Goal: Transaction & Acquisition: Purchase product/service

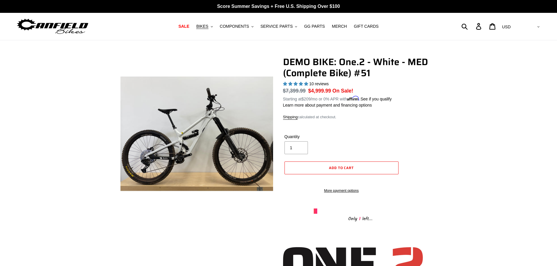
select select "highest-rating"
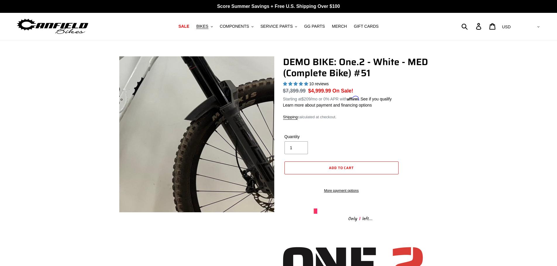
click at [227, 147] on img at bounding box center [112, 101] width 585 height 585
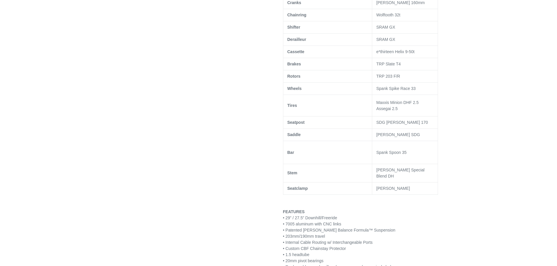
scroll to position [468, 0]
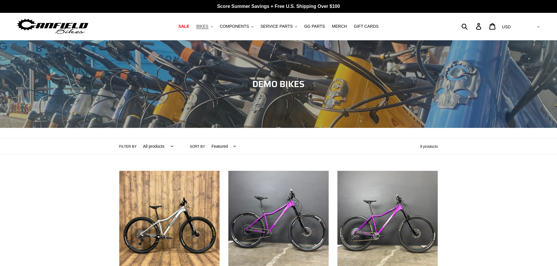
click at [208, 28] on span "BIKES" at bounding box center [202, 26] width 12 height 5
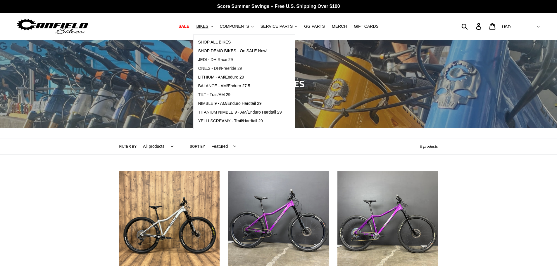
click at [213, 71] on span "ONE.2 - DH/Freeride 29" at bounding box center [220, 68] width 44 height 5
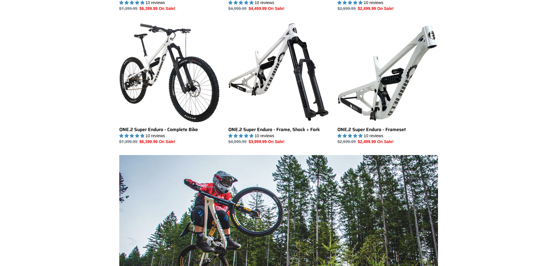
scroll to position [292, 0]
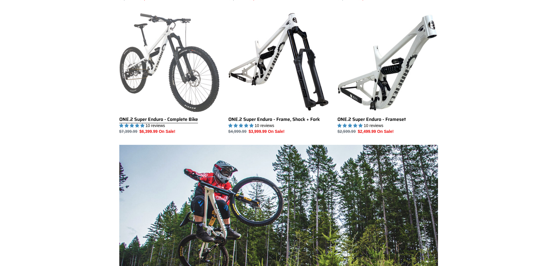
click at [192, 73] on link "ONE.2 Super Enduro - Complete Bike" at bounding box center [169, 73] width 100 height 123
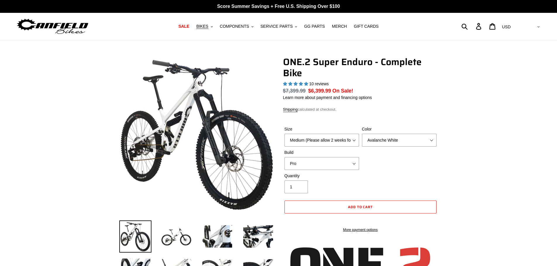
select select "highest-rating"
click at [345, 143] on select "Medium (Please allow 2 weeks for delivery) Large (Sold Out)" at bounding box center [322, 140] width 75 height 13
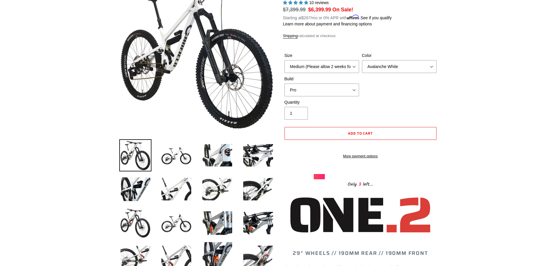
scroll to position [29, 0]
